Goal: Task Accomplishment & Management: Manage account settings

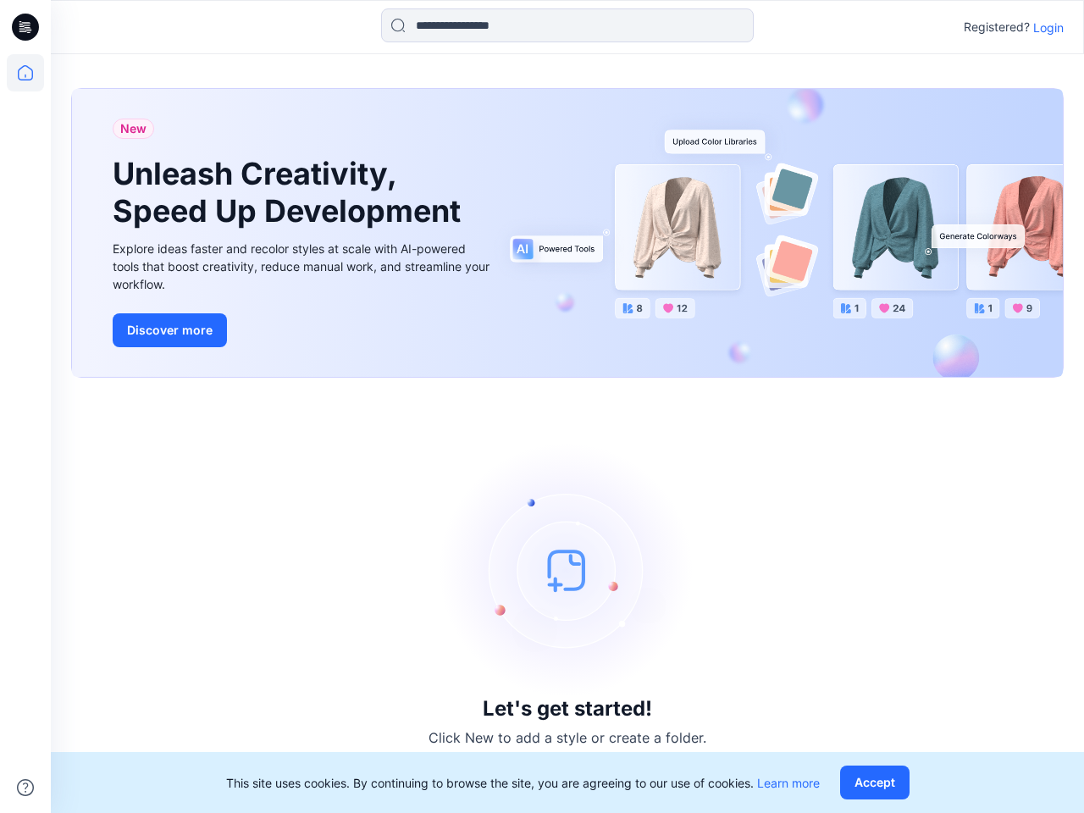
click at [542, 407] on div "Let's get started! Click New to add a style or create a folder." at bounding box center [567, 595] width 993 height 395
click at [26, 27] on icon at bounding box center [28, 27] width 7 height 1
click at [25, 73] on icon at bounding box center [25, 72] width 37 height 37
click at [25, 788] on icon at bounding box center [25, 787] width 17 height 17
click at [568, 25] on input at bounding box center [567, 25] width 373 height 34
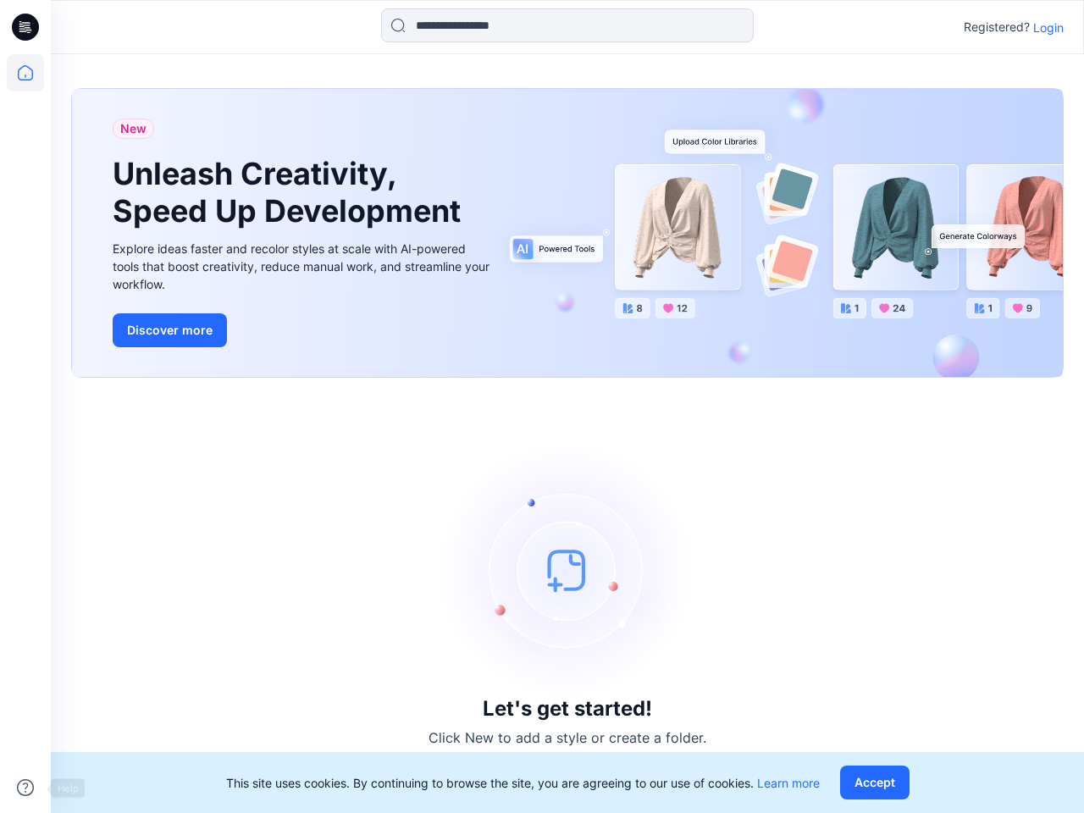
click at [1049, 27] on p "Login" at bounding box center [1049, 28] width 30 height 18
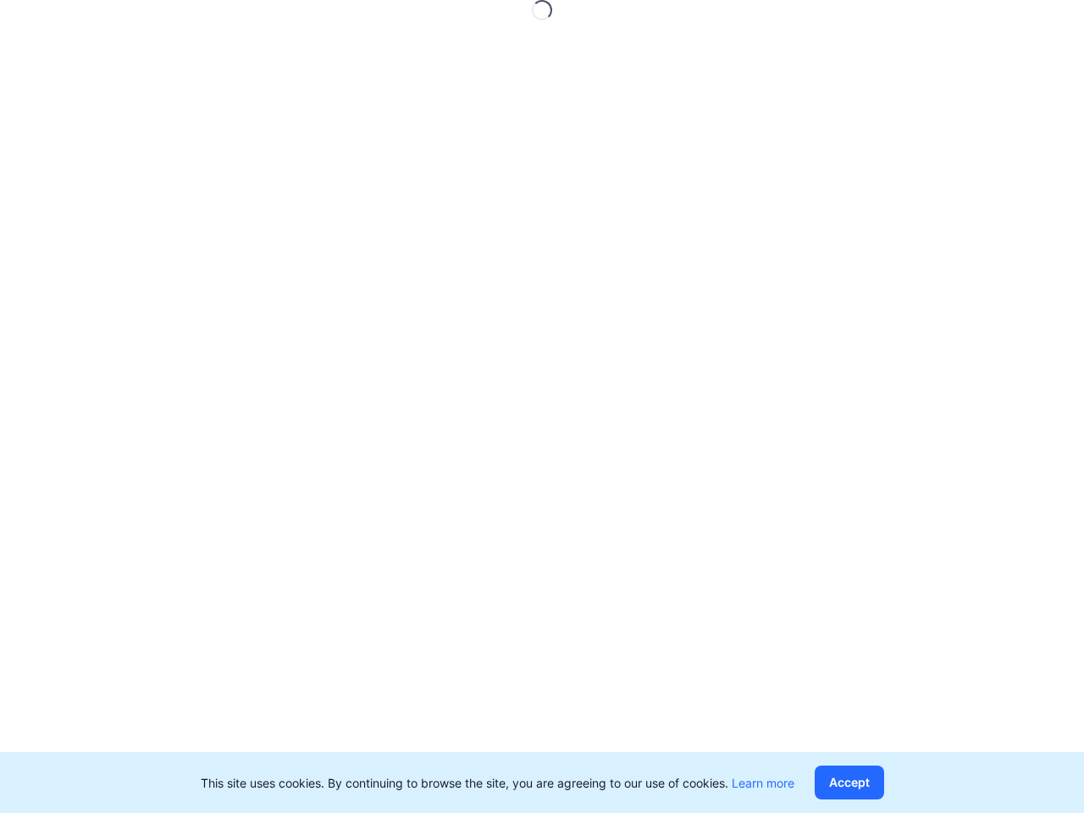
click at [879, 783] on button "Accept" at bounding box center [849, 783] width 69 height 34
